Goal: Information Seeking & Learning: Learn about a topic

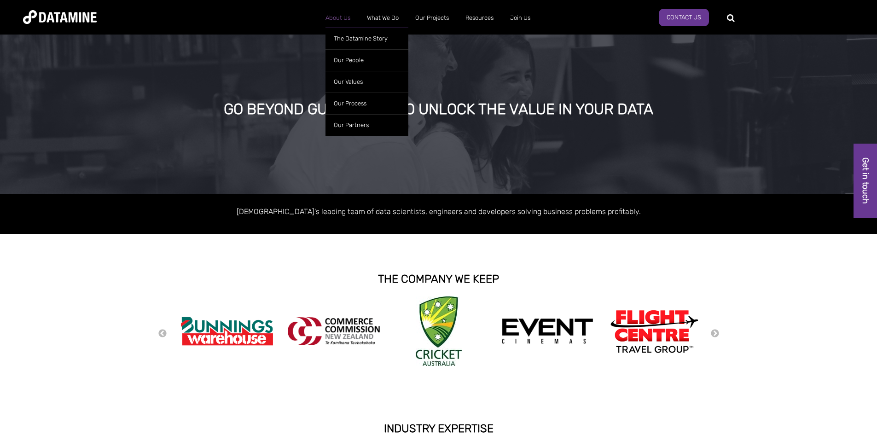
click at [353, 20] on link "About Us" at bounding box center [337, 18] width 41 height 24
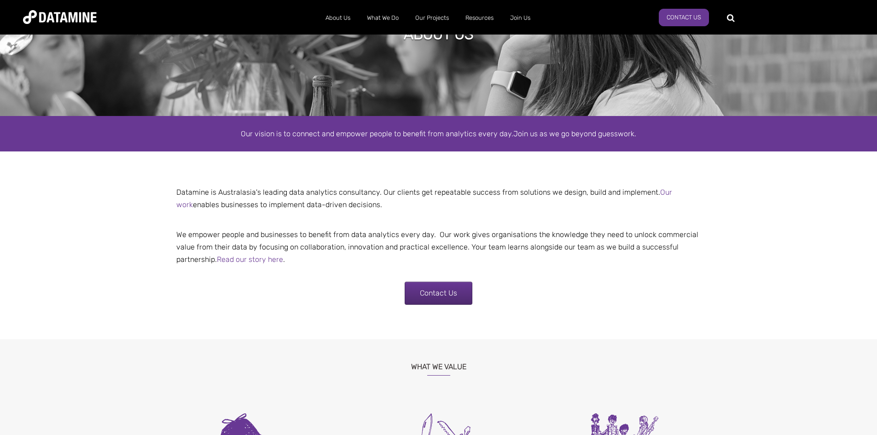
scroll to position [138, 0]
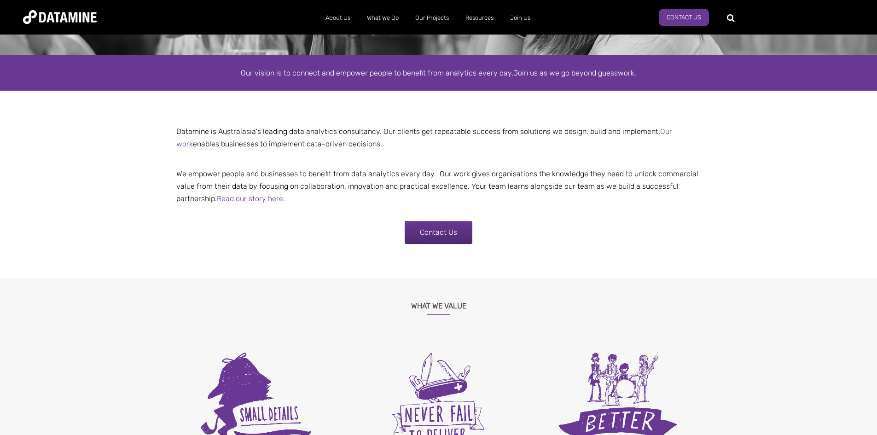
drag, startPoint x: 215, startPoint y: 130, endPoint x: 518, endPoint y: 137, distance: 302.1
click at [519, 137] on p "Datamine is Australasia's leading data analytics consultancy. Our clients get r…" at bounding box center [438, 137] width 539 height 25
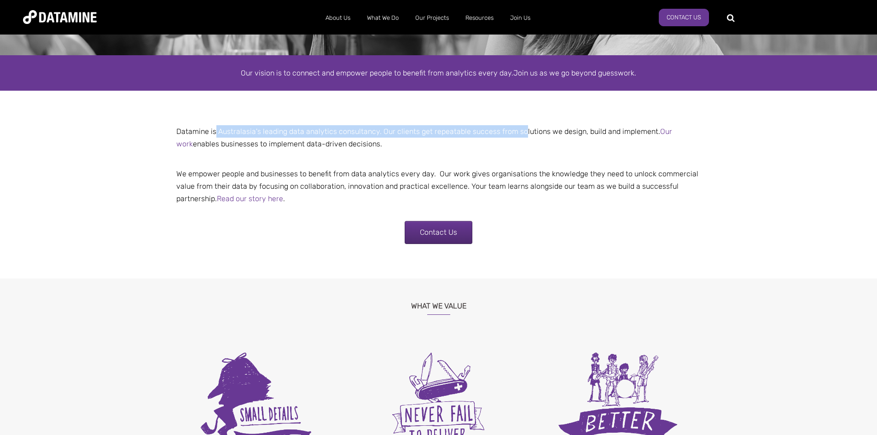
click at [513, 138] on p "Datamine is Australasia's leading data analytics consultancy. Our clients get r…" at bounding box center [438, 137] width 539 height 25
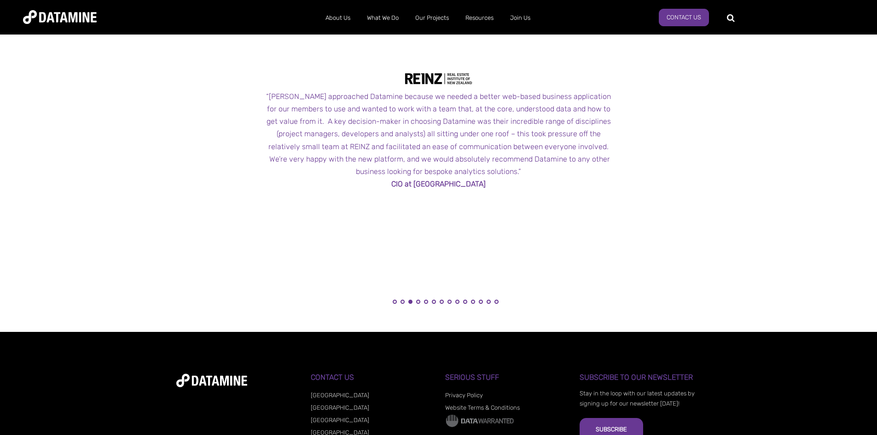
scroll to position [983, 0]
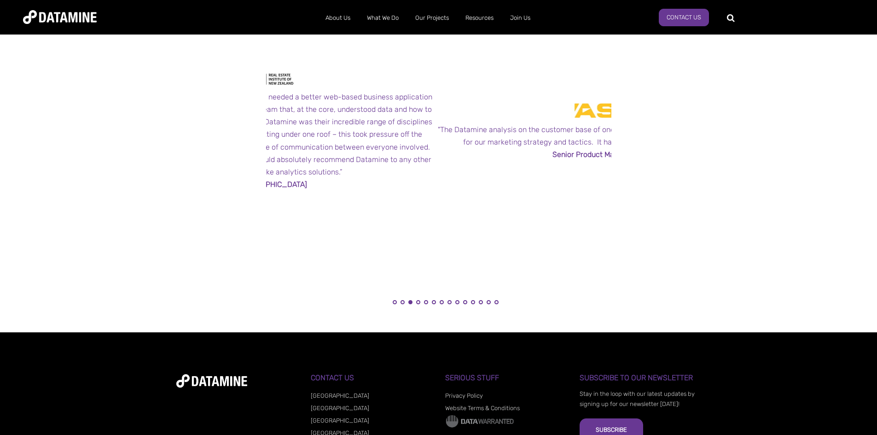
drag, startPoint x: 530, startPoint y: 161, endPoint x: 267, endPoint y: 161, distance: 263.4
click at [294, 161] on div "“[PERSON_NAME] approached Datamine because we needed a better web-based busines…" at bounding box center [259, 134] width 345 height 87
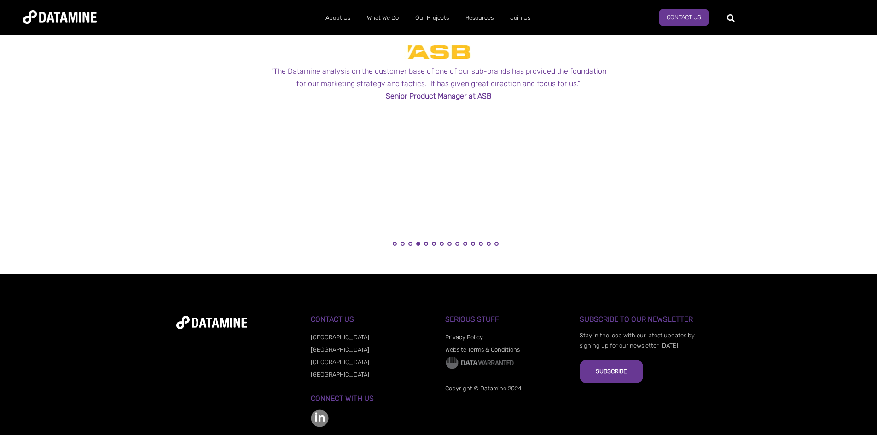
scroll to position [1076, 0]
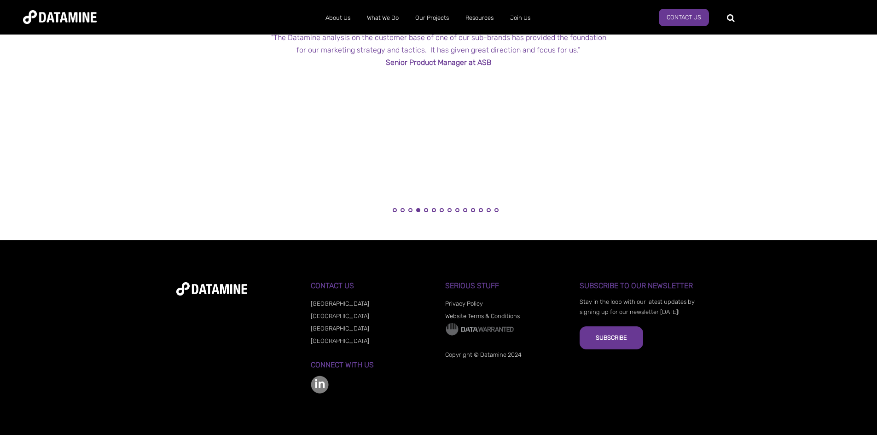
click at [326, 381] on img at bounding box center [320, 385] width 18 height 18
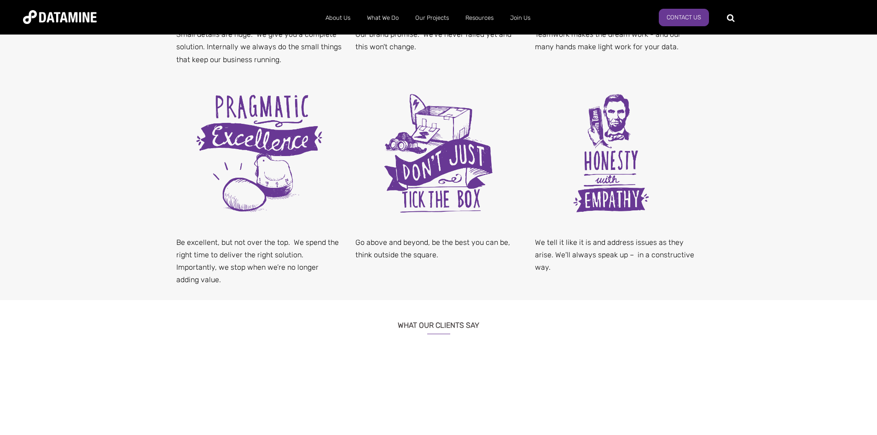
scroll to position [523, 0]
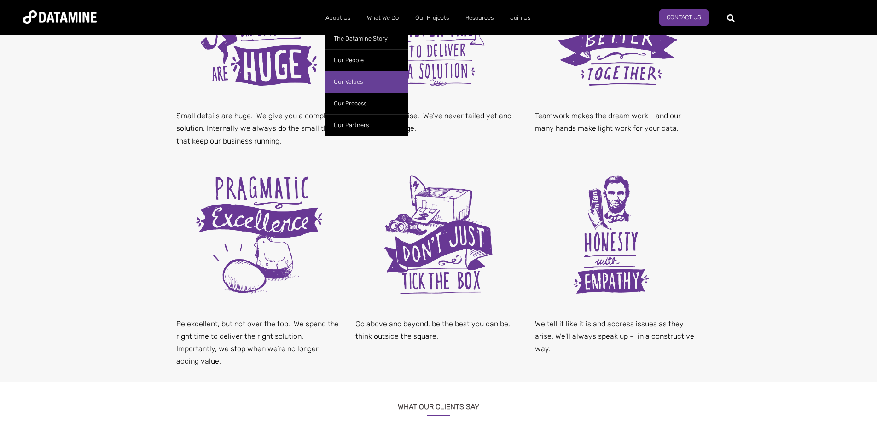
click at [344, 87] on link "Our Values" at bounding box center [367, 82] width 83 height 22
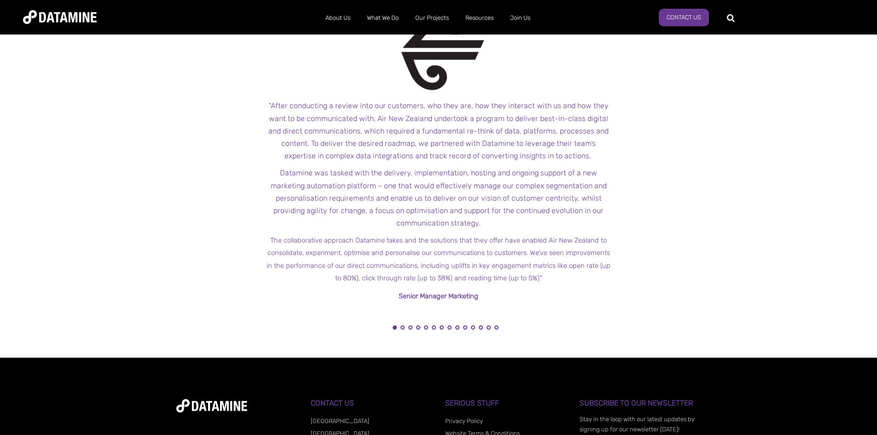
scroll to position [783, 0]
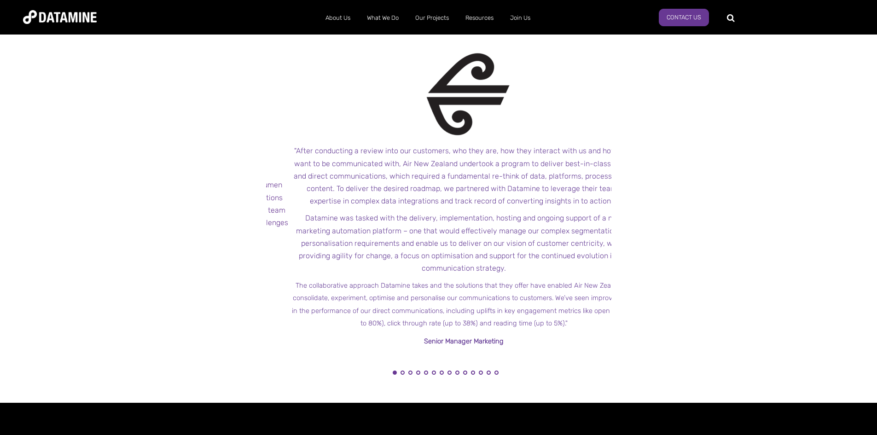
drag, startPoint x: 281, startPoint y: 148, endPoint x: 307, endPoint y: 143, distance: 25.8
click at [307, 143] on span "" After conducting a review into our customers, who they are, how they interact…" at bounding box center [463, 197] width 345 height 299
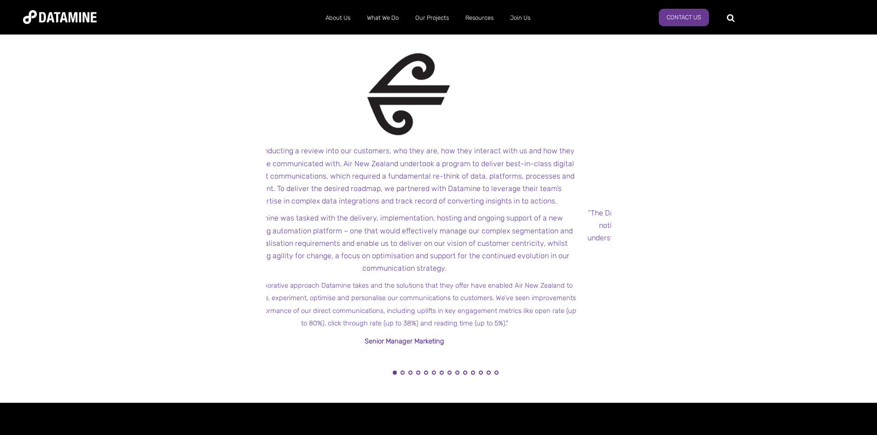
drag, startPoint x: 577, startPoint y: 287, endPoint x: 453, endPoint y: 277, distance: 125.2
click at [470, 278] on span "" After conducting a review into our customers, who they are, how they interact…" at bounding box center [404, 197] width 345 height 299
